Goal: Information Seeking & Learning: Learn about a topic

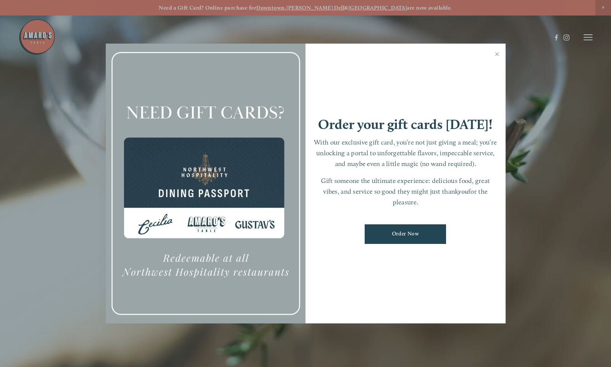
click at [499, 56] on link "Close" at bounding box center [497, 55] width 14 height 21
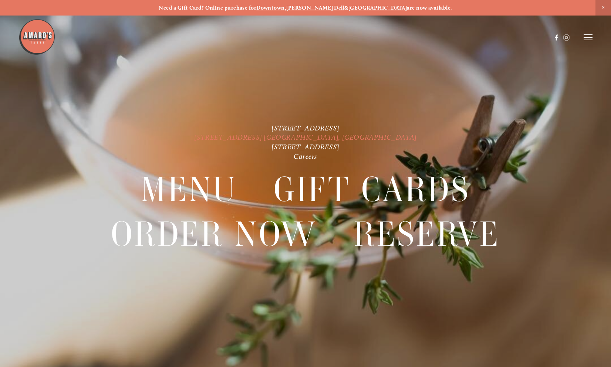
scroll to position [16, 0]
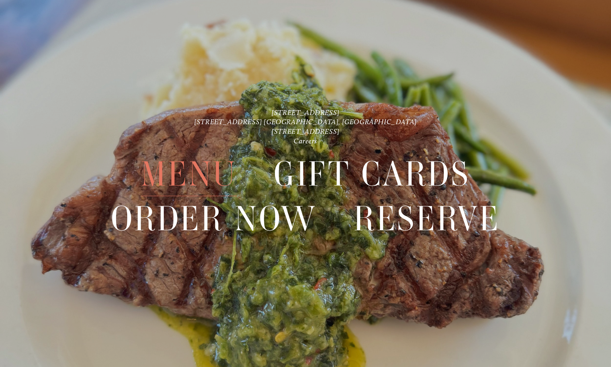
click at [189, 175] on span "Menu" at bounding box center [189, 174] width 96 height 44
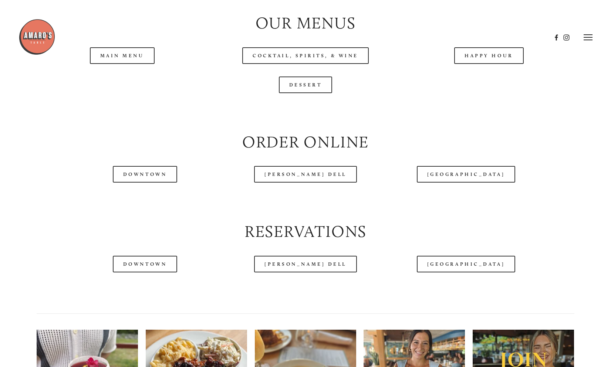
scroll to position [813, 0]
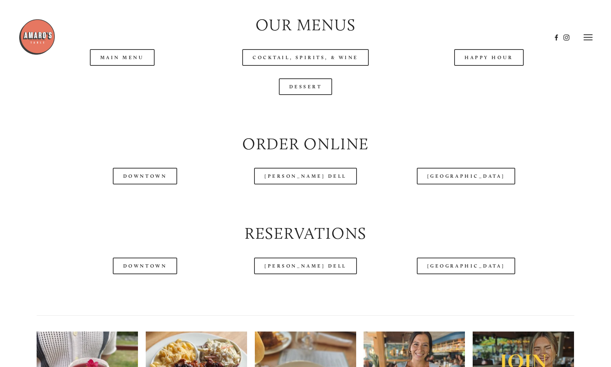
click at [115, 63] on header "Menu Order Now Visit Gallery 0" at bounding box center [305, 37] width 574 height 75
click at [125, 60] on header "Menu Order Now Visit Gallery 0" at bounding box center [305, 37] width 574 height 75
click at [101, 77] on div "Dessert" at bounding box center [305, 86] width 550 height 29
click at [116, 61] on header "Menu Order Now Visit Gallery 0" at bounding box center [305, 37] width 574 height 75
click at [120, 64] on header "Menu Order Now Visit Gallery 0" at bounding box center [305, 37] width 574 height 75
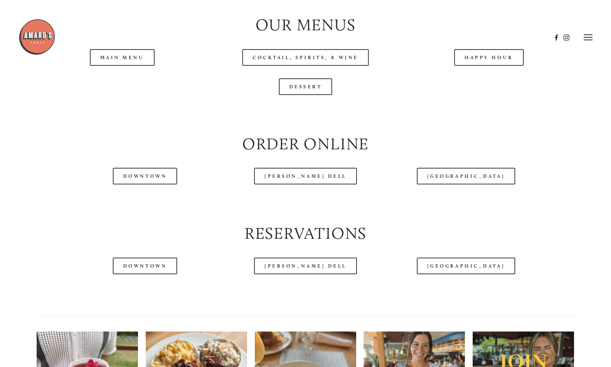
click at [177, 65] on header "Menu Order Now Visit Gallery 0" at bounding box center [305, 37] width 574 height 75
click at [98, 67] on header "Menu Order Now Visit Gallery 0" at bounding box center [305, 37] width 574 height 75
click at [119, 53] on div at bounding box center [284, 37] width 533 height 38
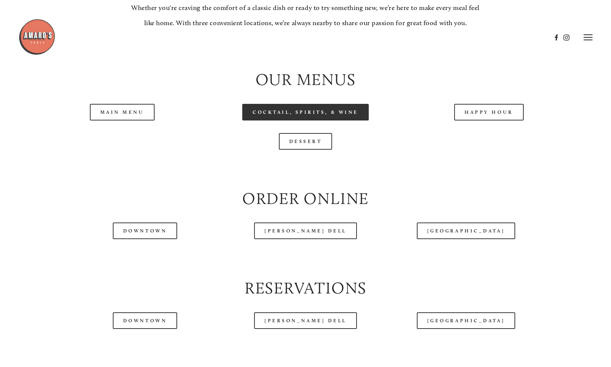
scroll to position [757, 0]
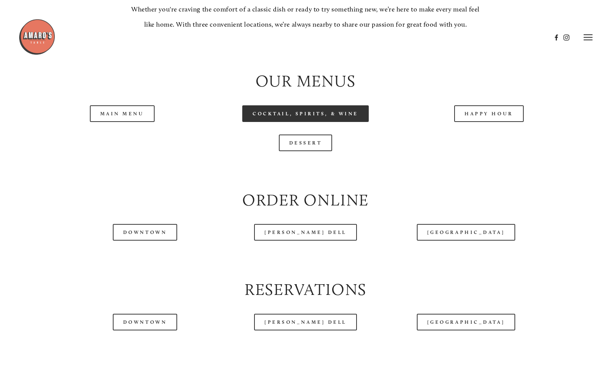
click at [322, 117] on link "Cocktail, Spirits, & Wine" at bounding box center [305, 113] width 126 height 17
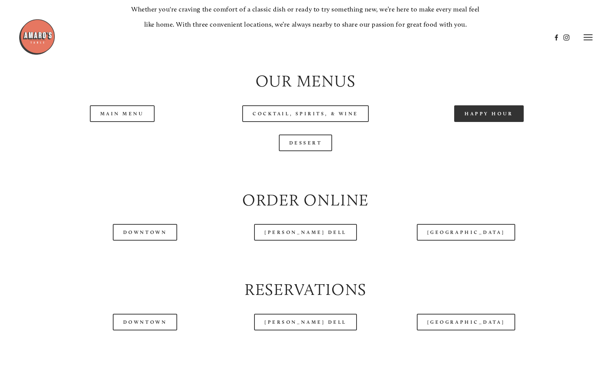
click at [485, 114] on link "Happy Hour" at bounding box center [489, 113] width 70 height 17
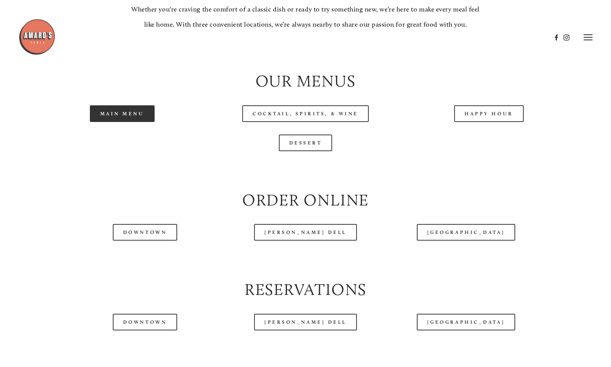
click at [119, 119] on link "Main Menu" at bounding box center [122, 113] width 65 height 17
